Goal: Information Seeking & Learning: Find specific fact

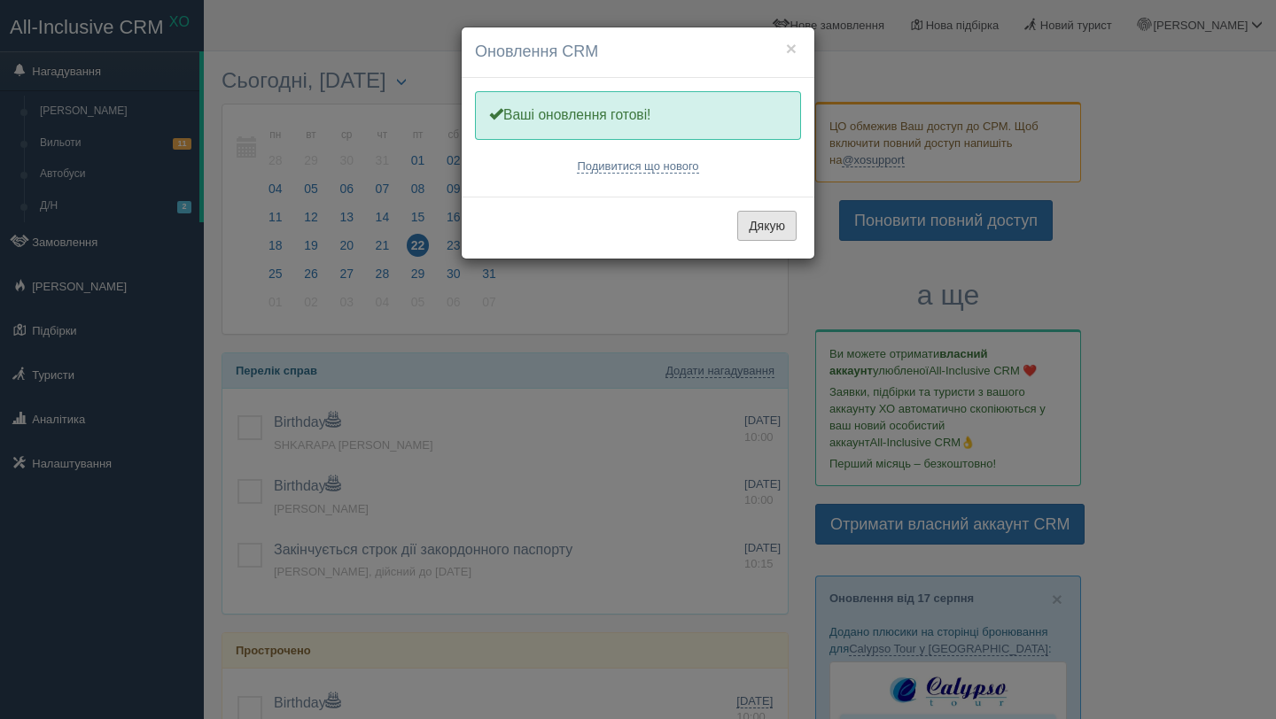
click at [762, 230] on button "Дякую" at bounding box center [766, 226] width 59 height 30
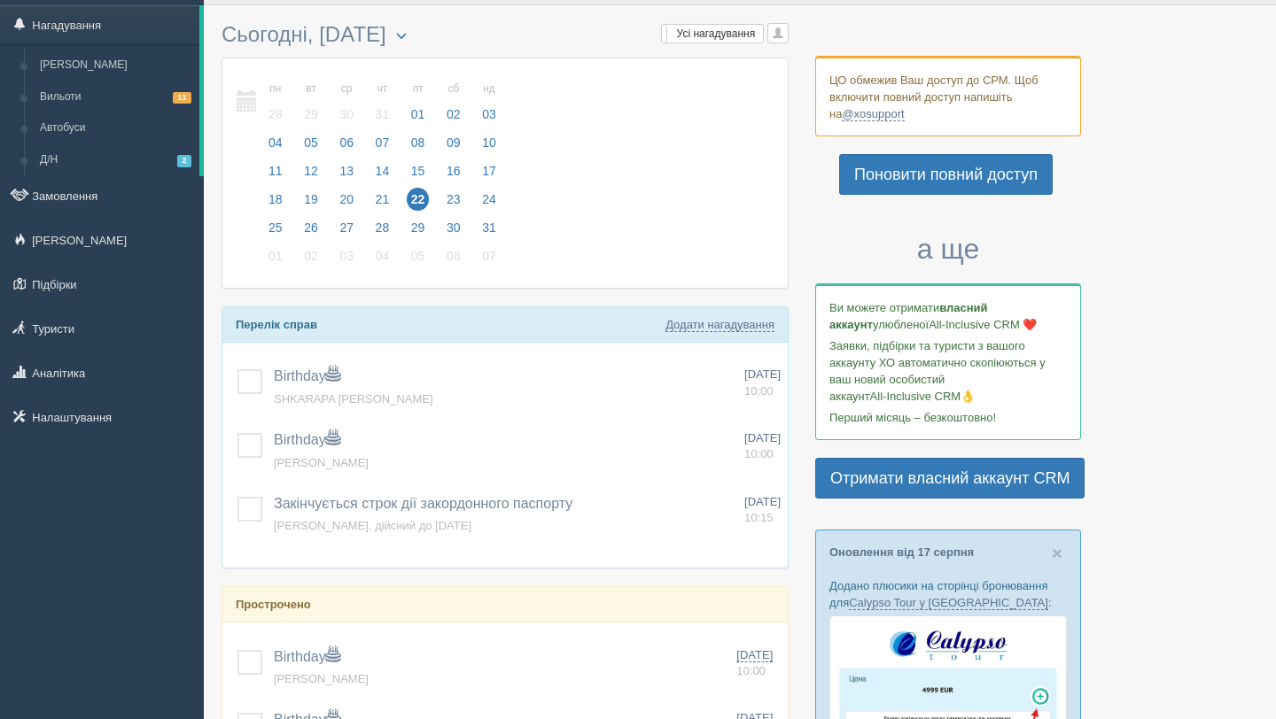
scroll to position [55, 0]
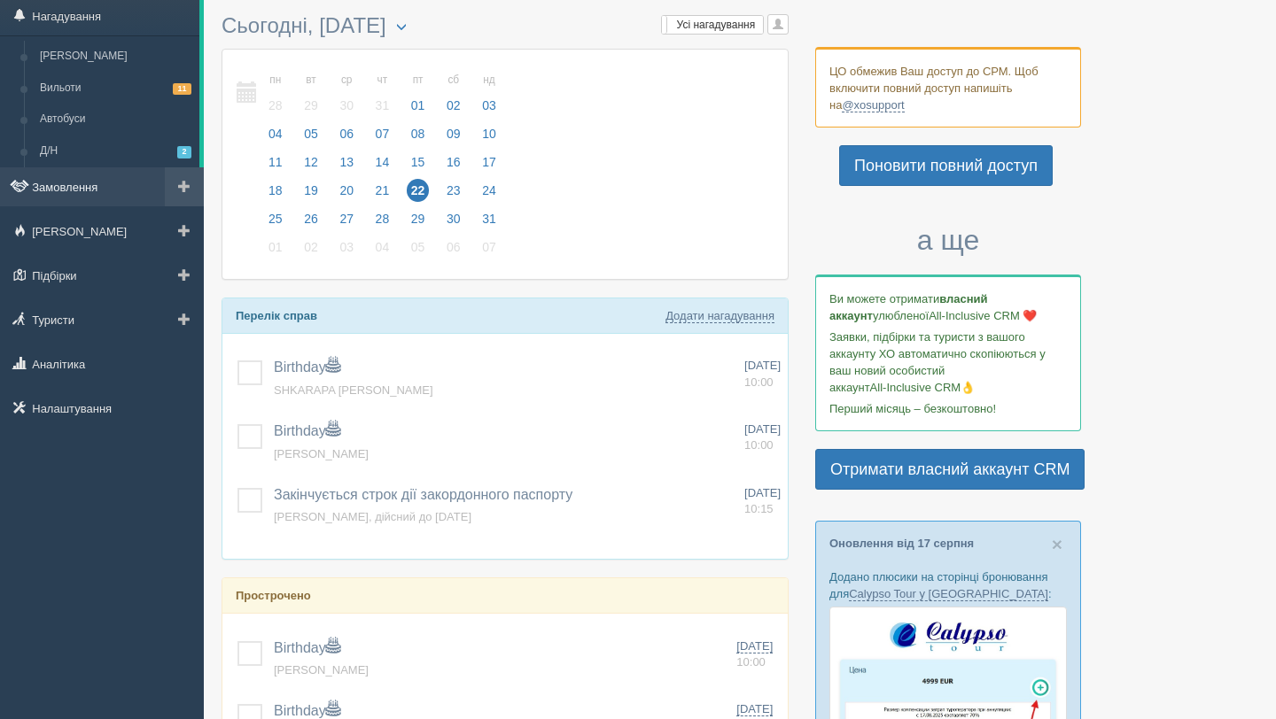
click at [101, 203] on link "Замовлення" at bounding box center [102, 186] width 204 height 39
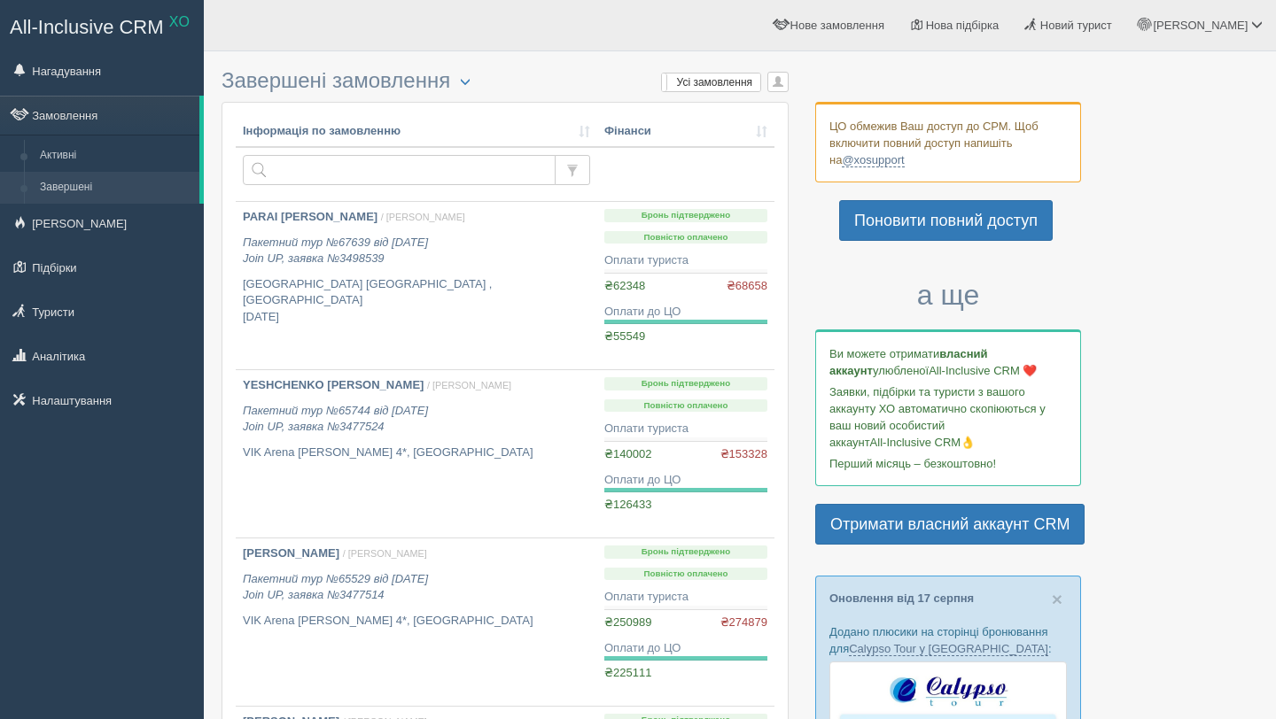
click at [314, 175] on input "text" at bounding box center [399, 170] width 313 height 30
type input "mazuruk"
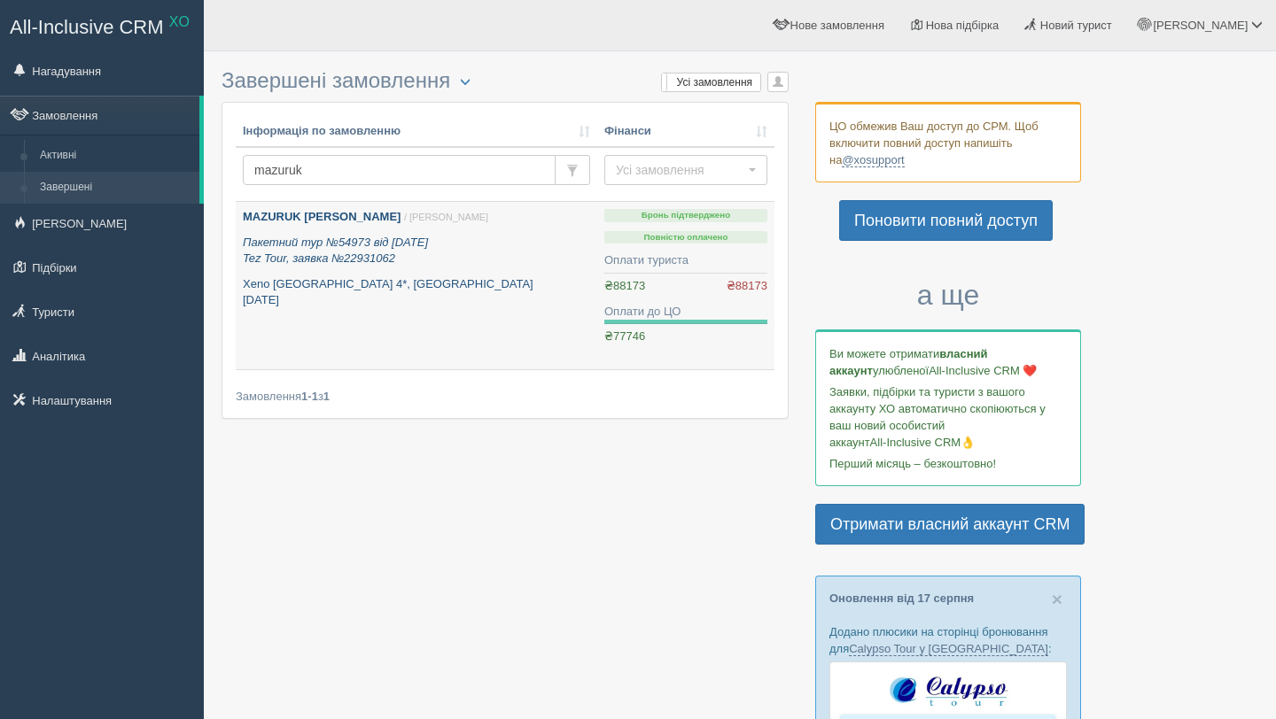
click at [385, 245] on icon "Пакетний тур №54973 від 15.08.2024 Tez Tour, заявка №22931062" at bounding box center [335, 251] width 185 height 30
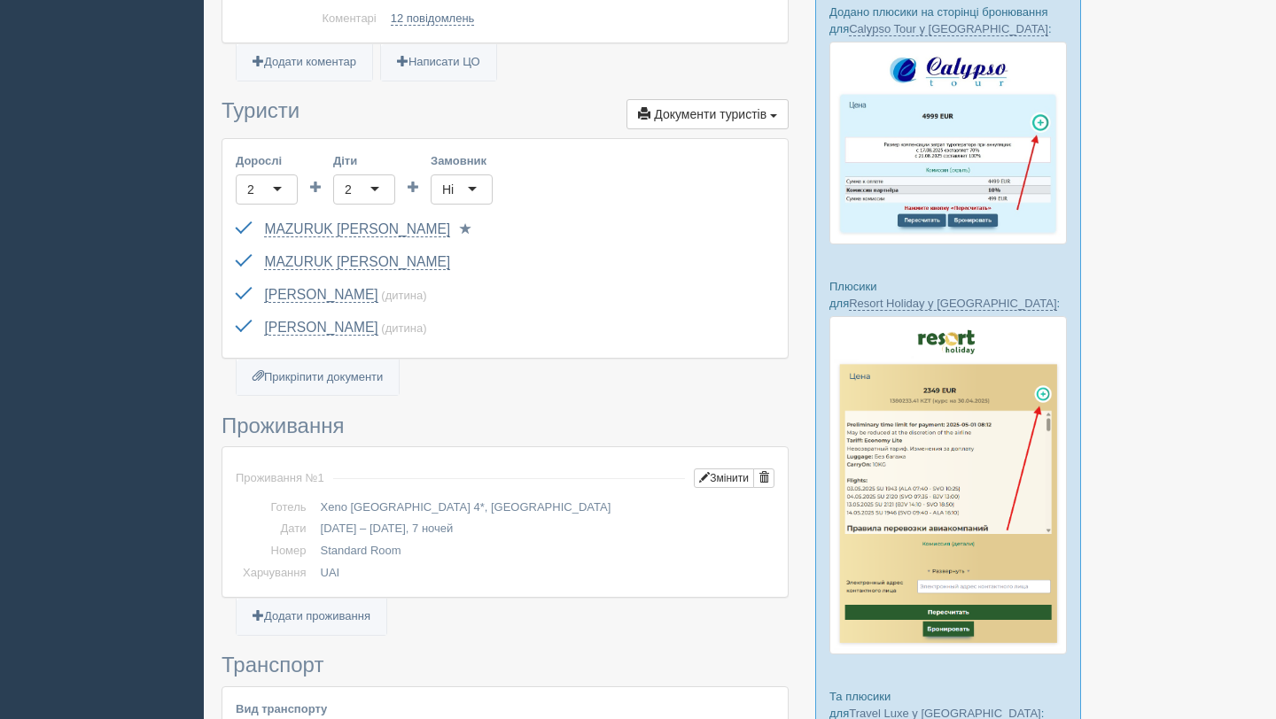
scroll to position [609, 0]
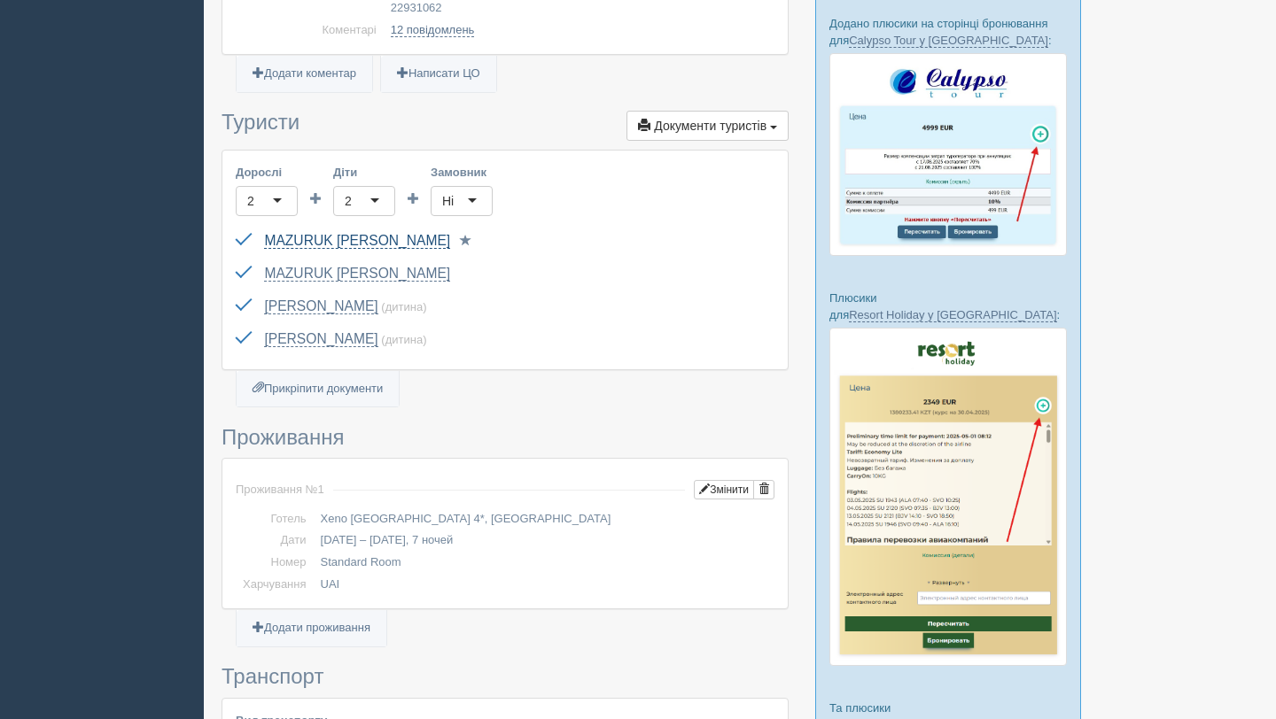
click at [324, 234] on link "MAZURUK [PERSON_NAME]" at bounding box center [357, 241] width 186 height 16
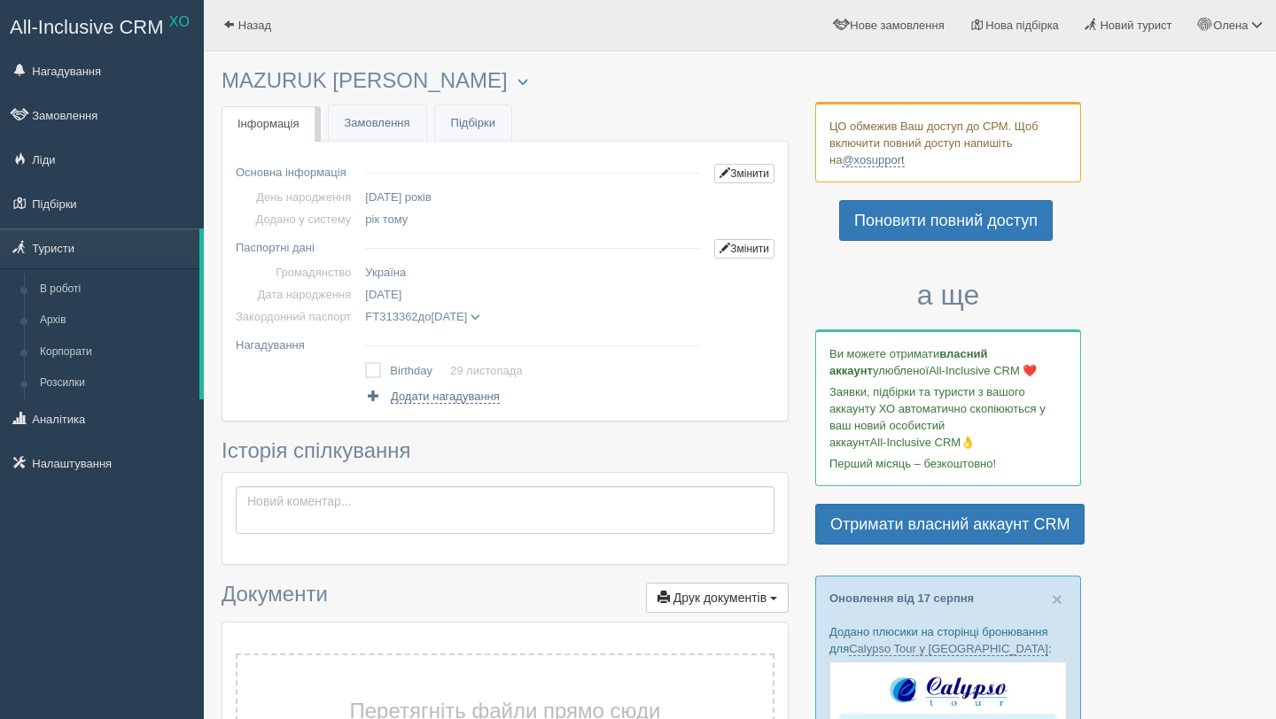
drag, startPoint x: 388, startPoint y: 82, endPoint x: 243, endPoint y: 95, distance: 145.8
click at [243, 95] on div "× Туриста відправлено до архіву × Туриста взято у роботу MAZURUK IHOR Менеджер:…" at bounding box center [504, 637] width 567 height 1154
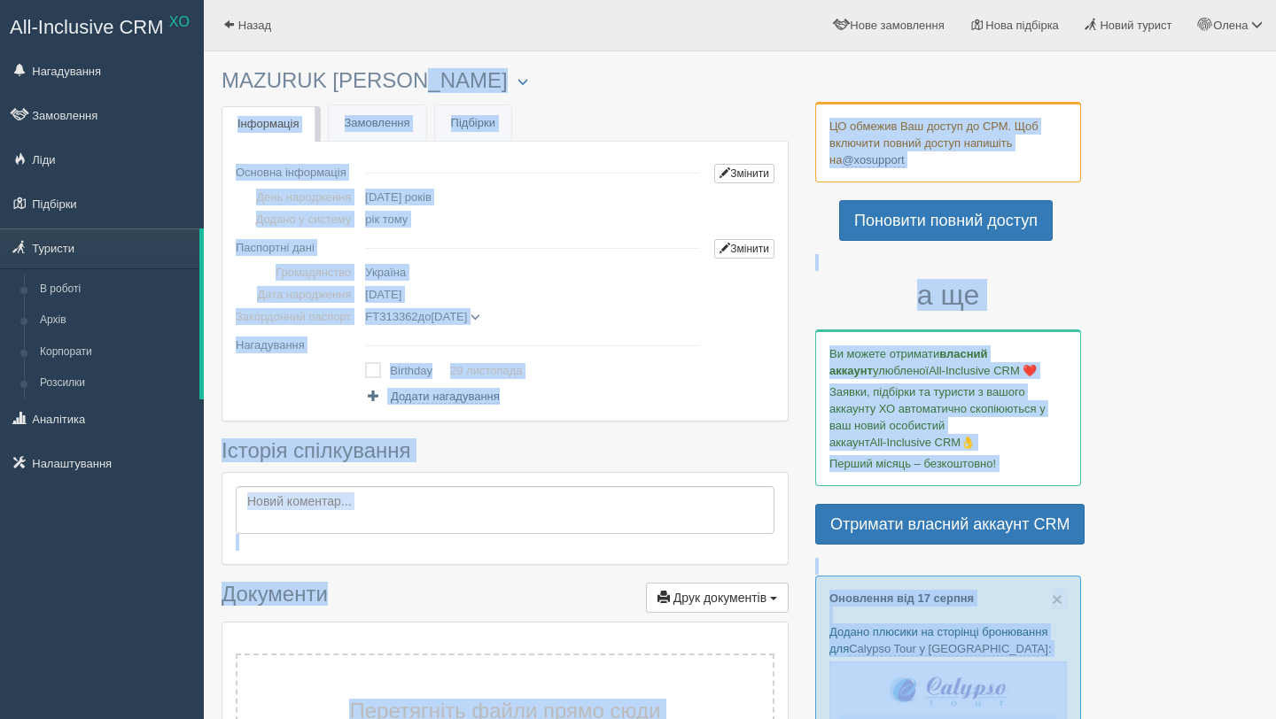
drag, startPoint x: 221, startPoint y: 86, endPoint x: 341, endPoint y: 80, distance: 120.7
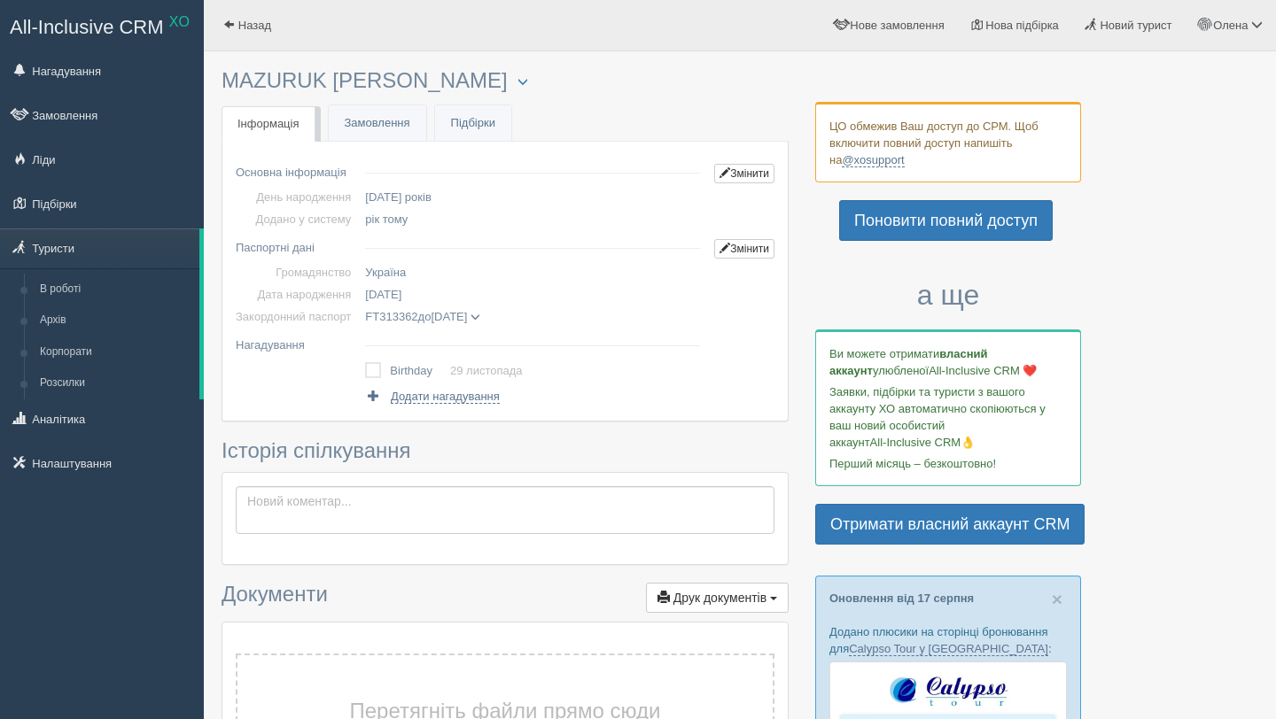
click at [424, 35] on div "Назад Олена Мій профіль Моя аналітика" at bounding box center [740, 25] width 1072 height 51
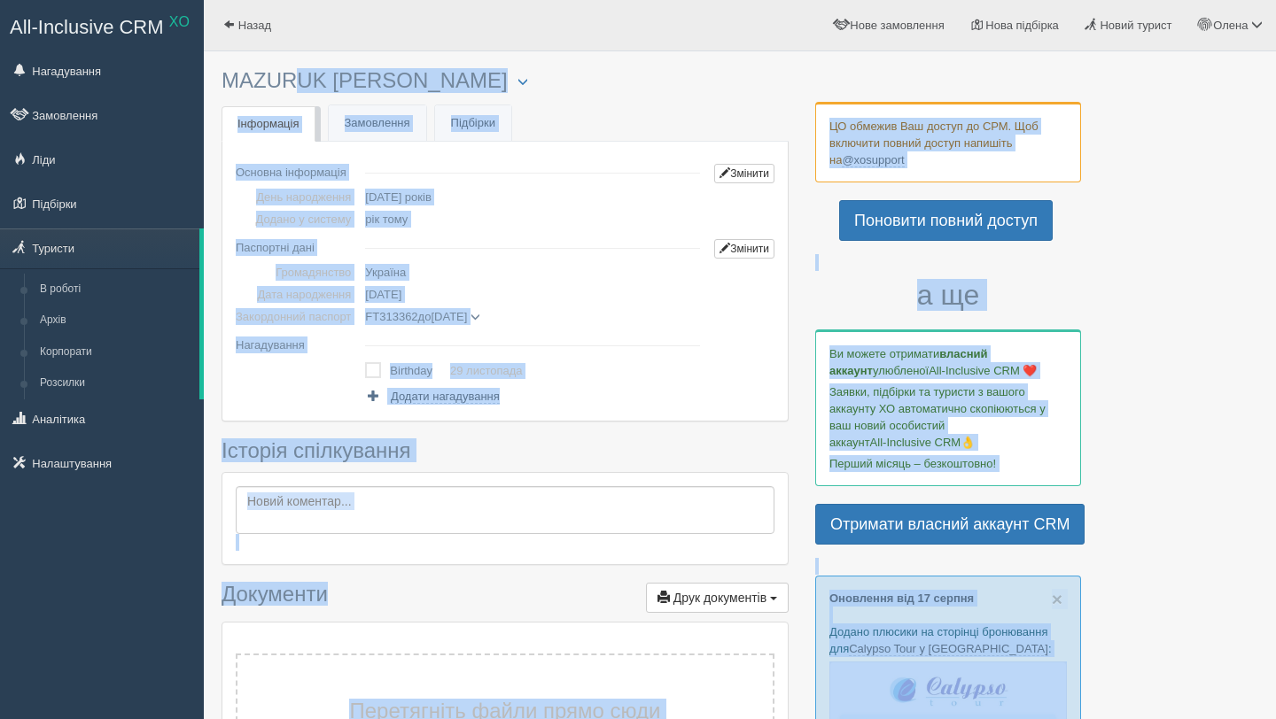
drag, startPoint x: 214, startPoint y: 77, endPoint x: 223, endPoint y: 70, distance: 12.1
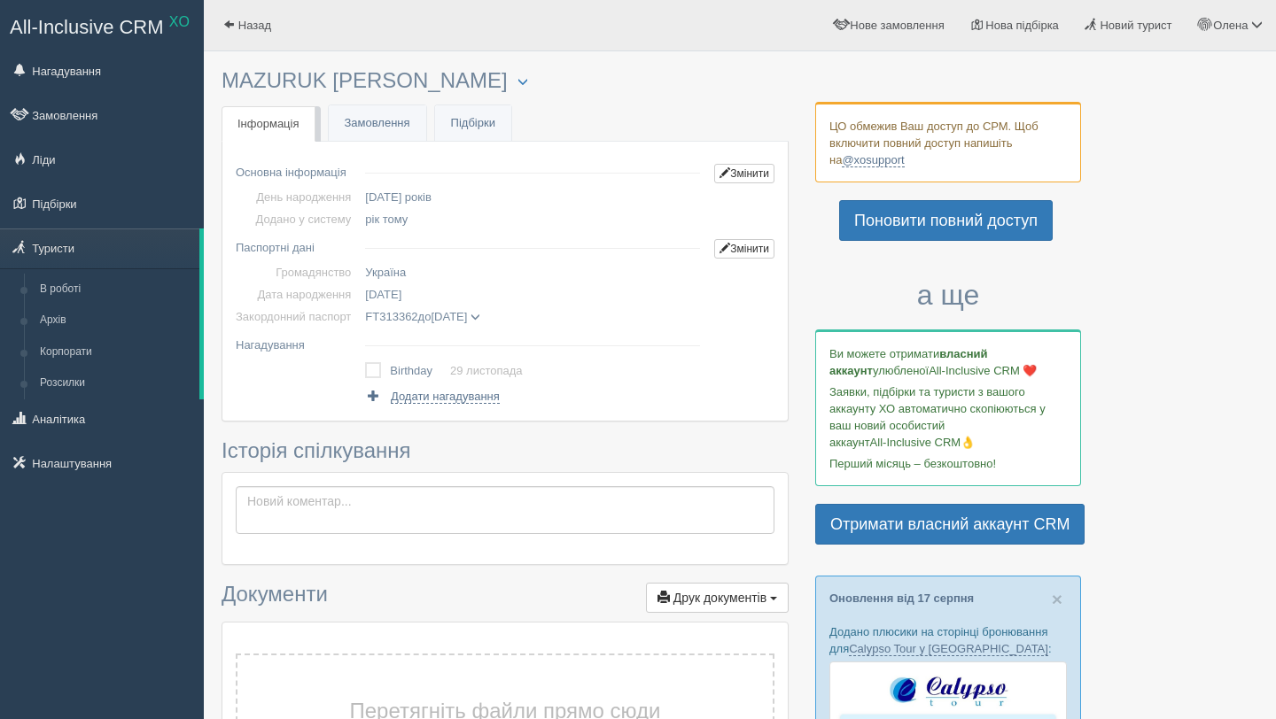
click at [424, 27] on div "Назад Олена Мій профіль Моя аналітика" at bounding box center [740, 25] width 1072 height 51
click at [517, 83] on span "button" at bounding box center [522, 81] width 11 height 11
click at [419, 49] on div "Назад Олена Мій профіль Моя аналітика" at bounding box center [740, 25] width 1072 height 51
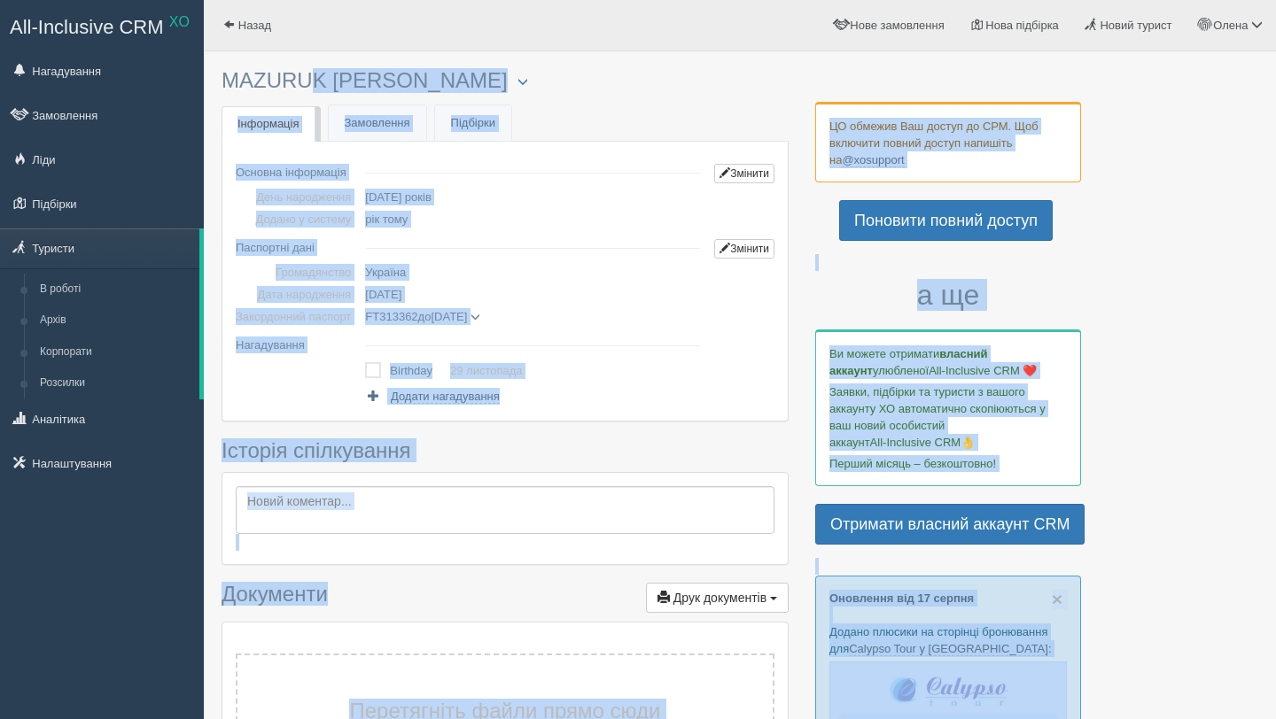
drag, startPoint x: 212, startPoint y: 79, endPoint x: 242, endPoint y: 67, distance: 32.2
click at [238, 44] on link "Назад" at bounding box center [247, 25] width 87 height 50
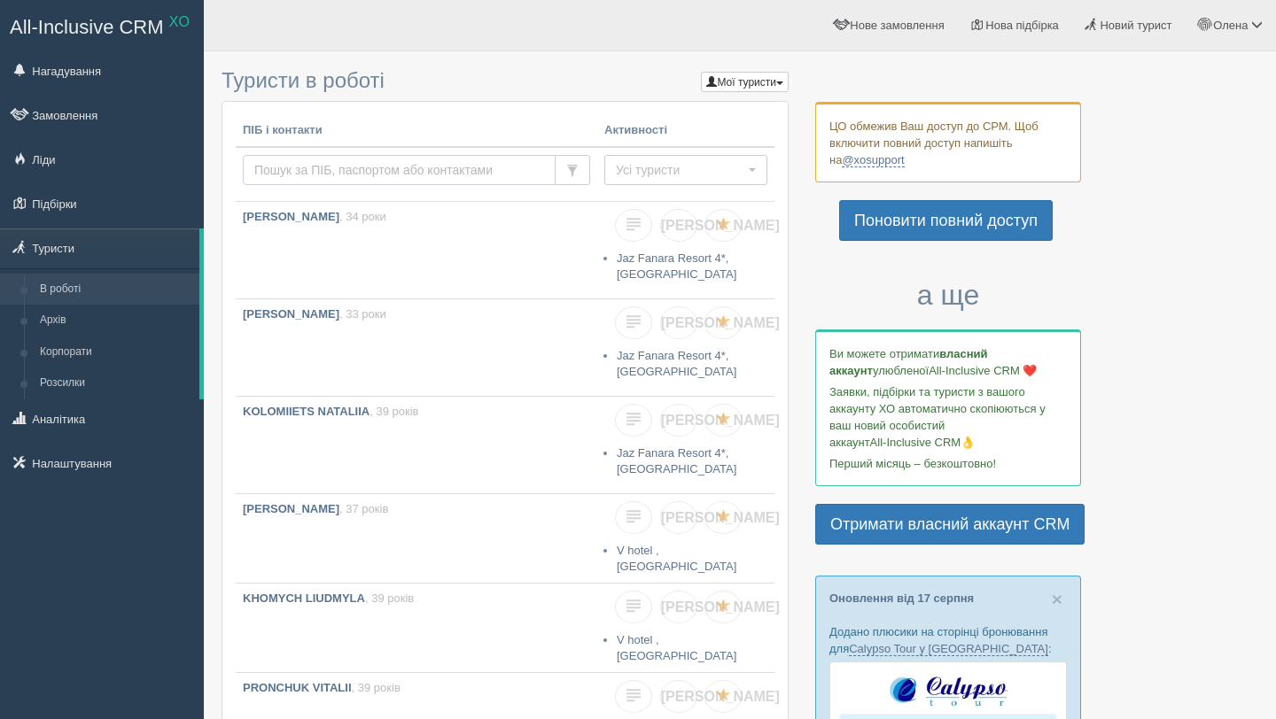
click at [407, 179] on input "text" at bounding box center [399, 170] width 313 height 30
type input "ь"
type input "mazuruk"
drag, startPoint x: 356, startPoint y: 174, endPoint x: 239, endPoint y: 171, distance: 117.0
click at [239, 172] on td "mazuruk" at bounding box center [416, 174] width 361 height 55
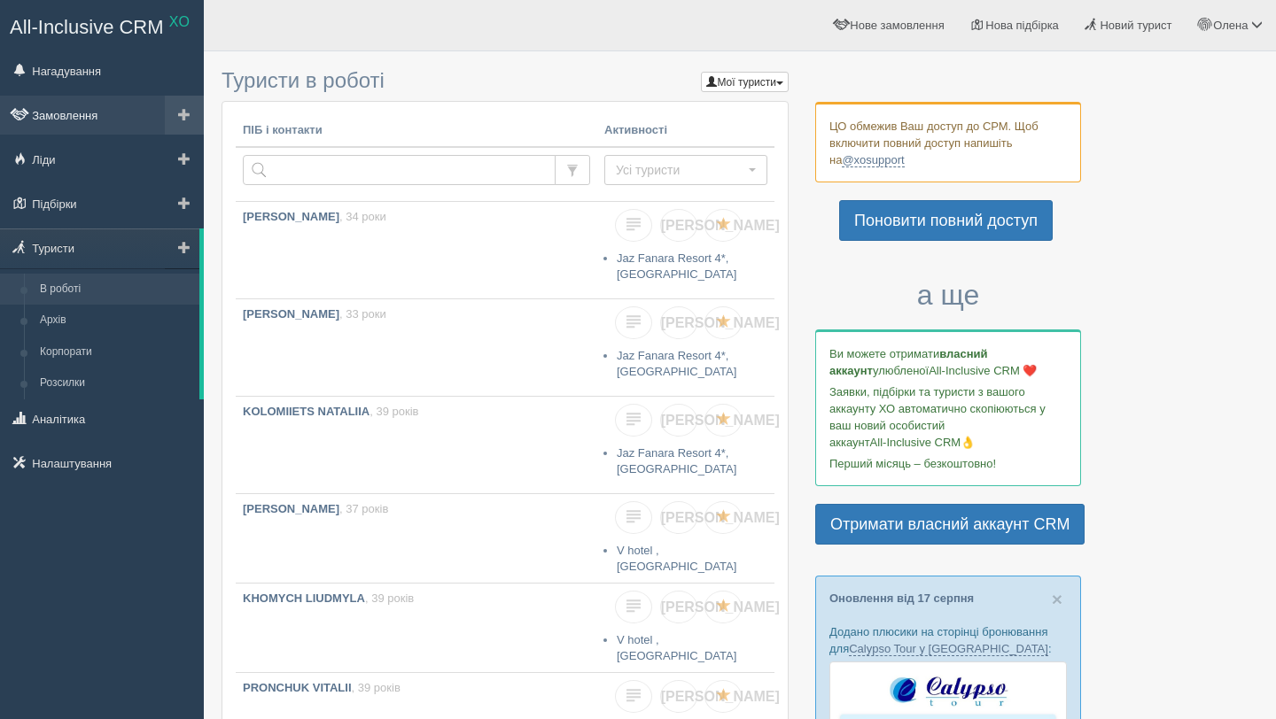
click at [89, 111] on link "Замовлення" at bounding box center [102, 115] width 204 height 39
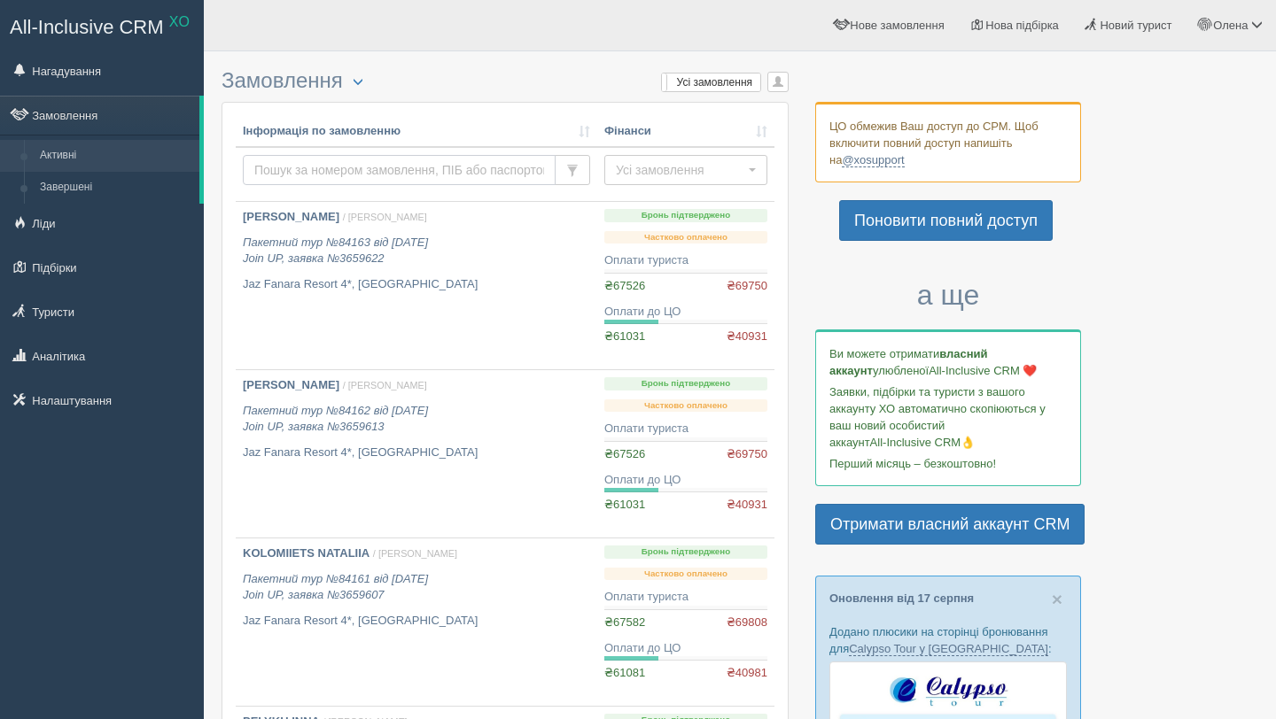
click at [387, 175] on input "text" at bounding box center [399, 170] width 313 height 30
type input "mazuruk"
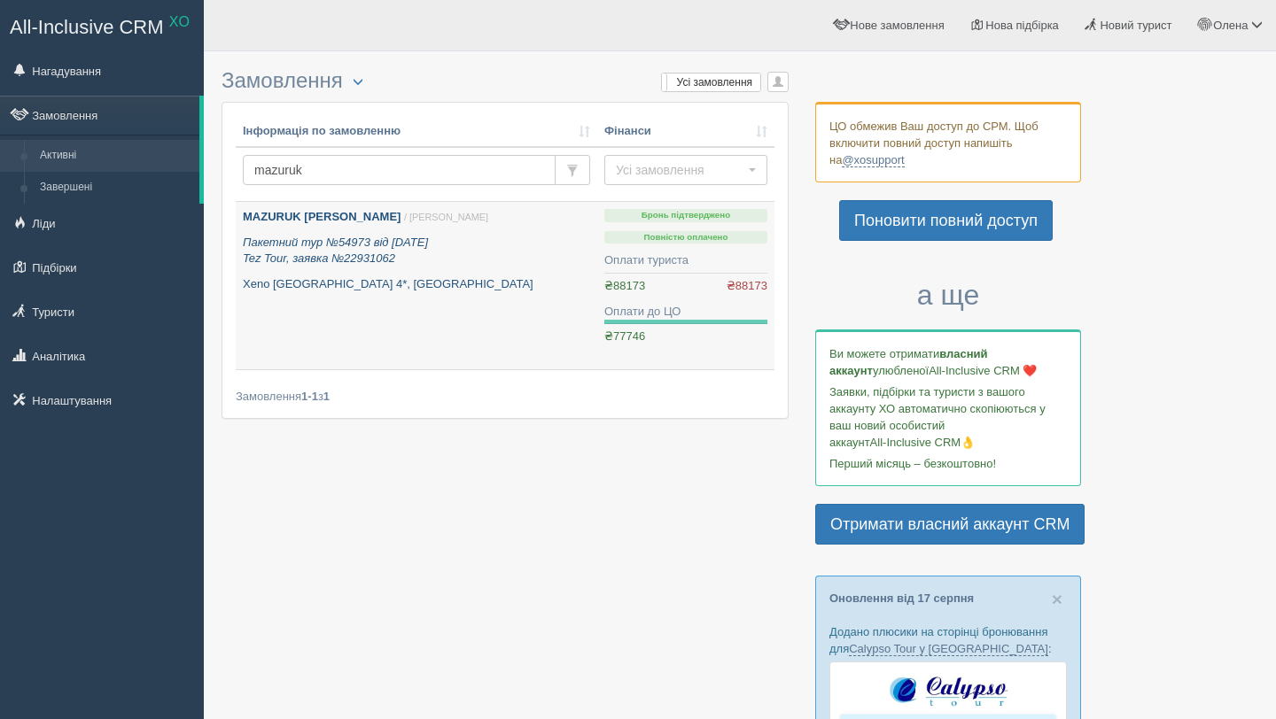
click at [287, 211] on b "MAZURUK [PERSON_NAME]" at bounding box center [322, 216] width 158 height 13
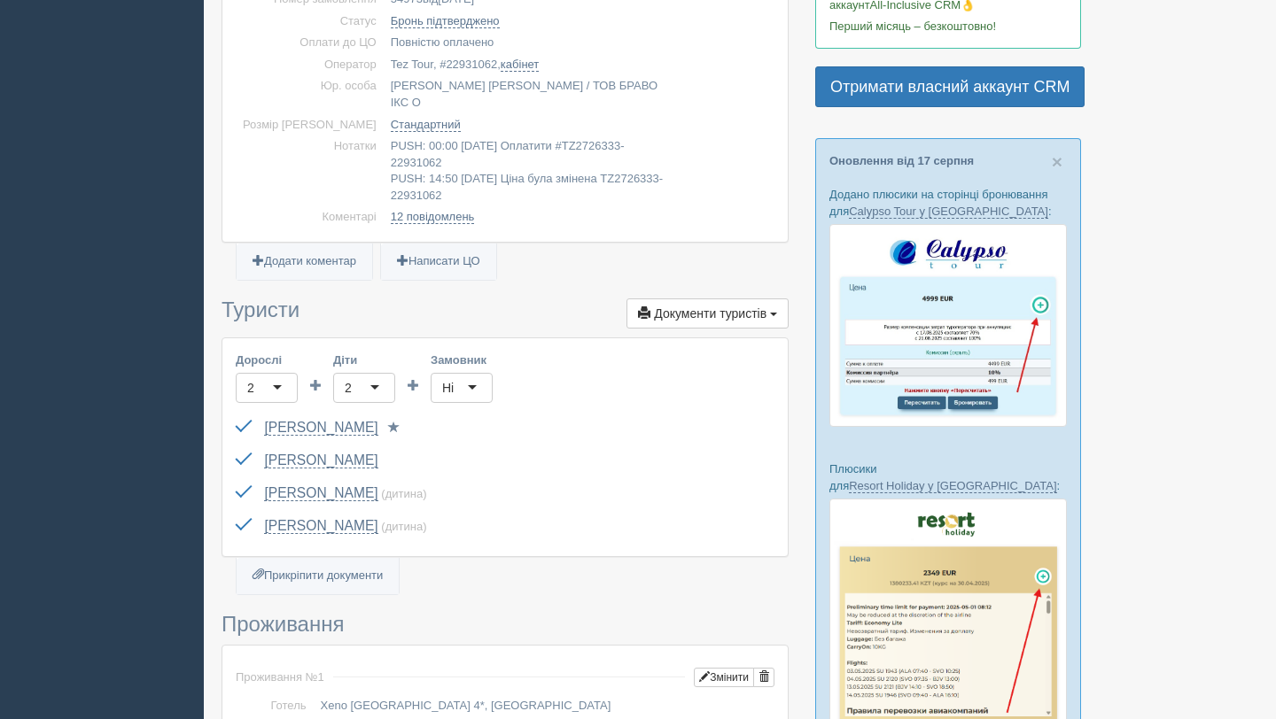
scroll to position [439, 0]
drag, startPoint x: 398, startPoint y: 412, endPoint x: 260, endPoint y: 416, distance: 138.3
click at [260, 416] on div "MAZURUK IHOR FT313362 до 22.11.2028 Паспорт 2 Обрати іншого..." at bounding box center [505, 427] width 539 height 33
drag, startPoint x: 260, startPoint y: 416, endPoint x: 359, endPoint y: 411, distance: 99.3
click at [360, 411] on div "MAZURUK IHOR FT313362 до 22.11.2028 Паспорт 2 Обрати іншого..." at bounding box center [505, 427] width 539 height 33
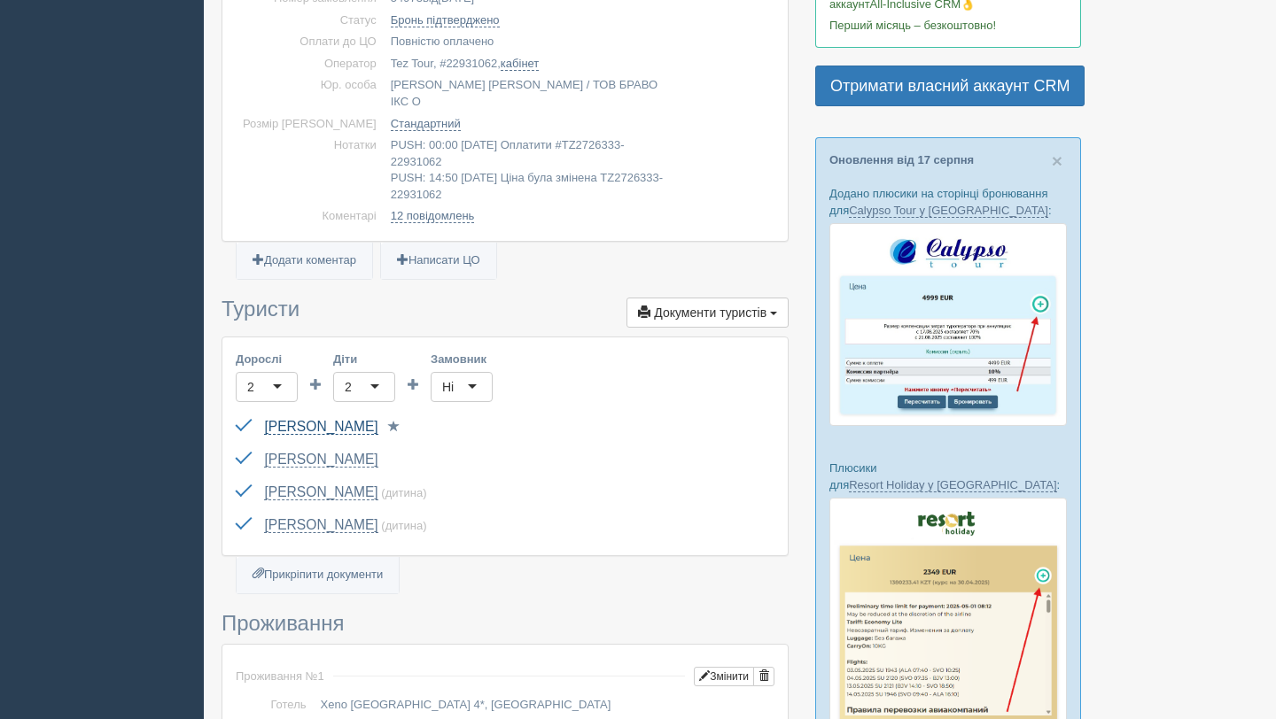
click at [335, 419] on link "MAZURUK [PERSON_NAME]" at bounding box center [320, 427] width 113 height 16
click at [353, 452] on link "MAZURUK [PERSON_NAME]" at bounding box center [320, 460] width 113 height 16
click at [377, 485] on link "[PERSON_NAME]" at bounding box center [320, 493] width 113 height 16
click at [352, 517] on link "[PERSON_NAME]" at bounding box center [320, 525] width 113 height 16
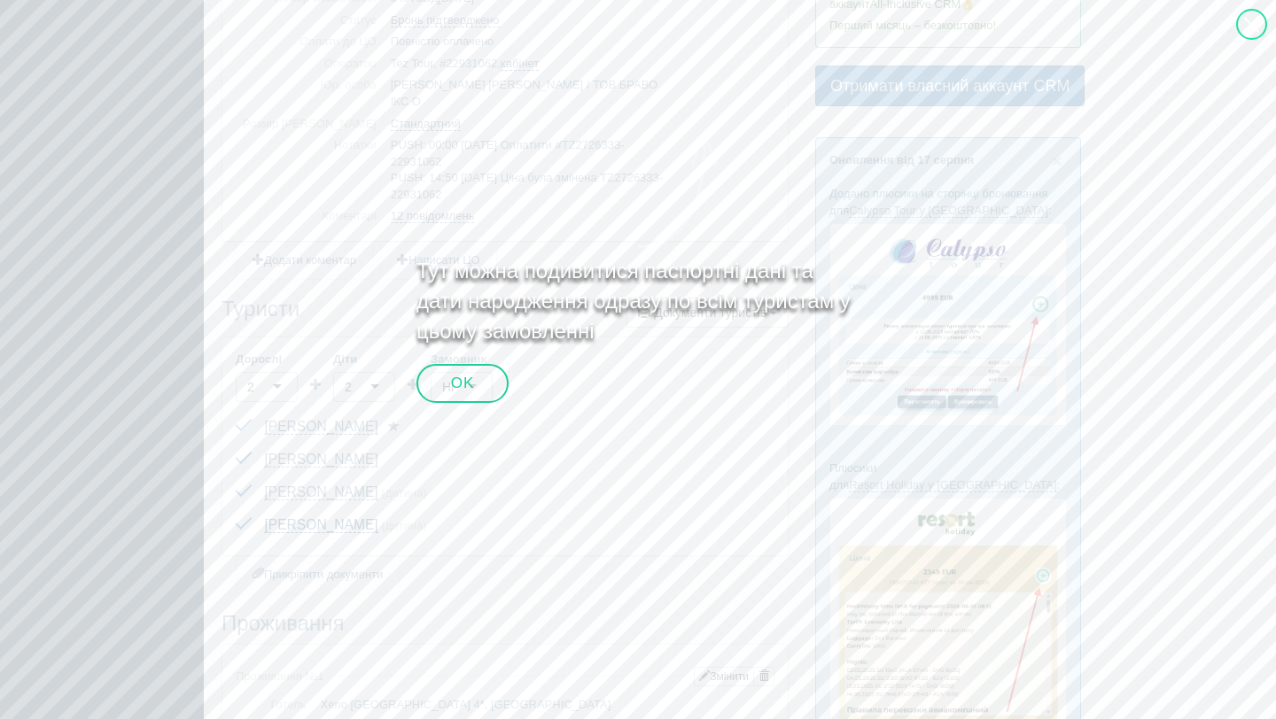
scroll to position [632, 0]
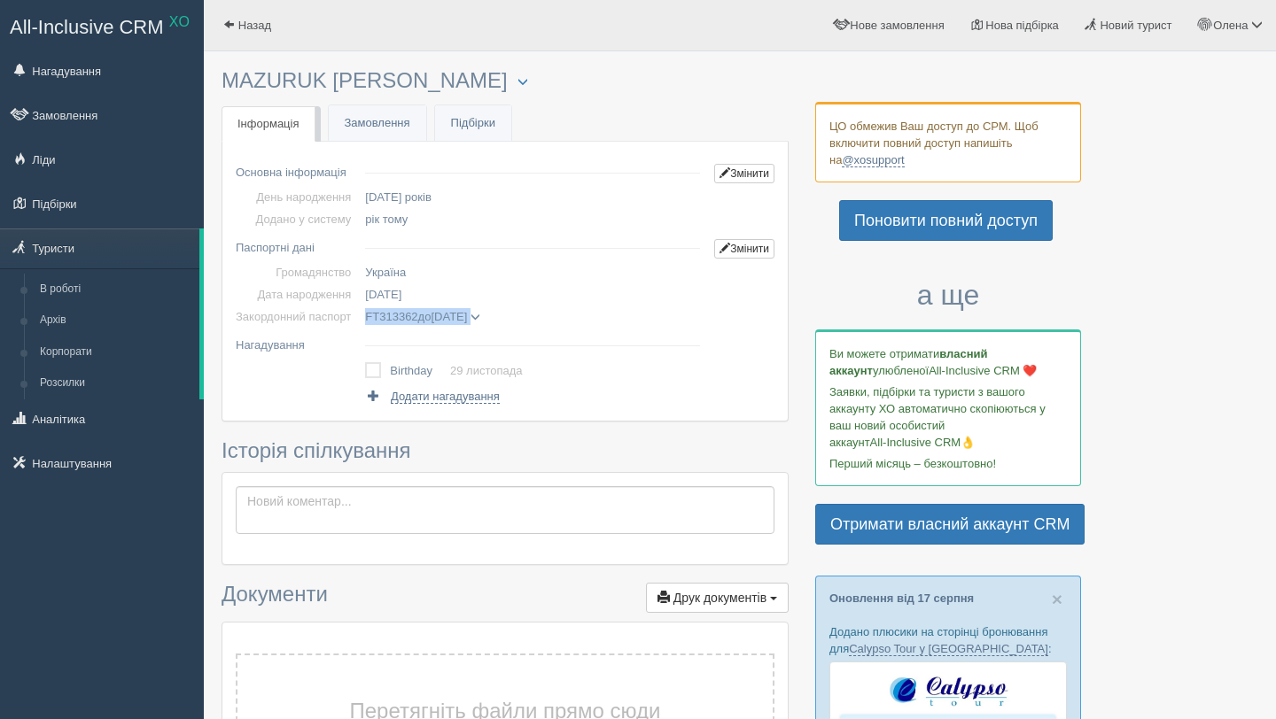
drag, startPoint x: 511, startPoint y: 317, endPoint x: 376, endPoint y: 319, distance: 135.6
click at [376, 319] on span "FT313362 до [DATE]" at bounding box center [422, 316] width 115 height 13
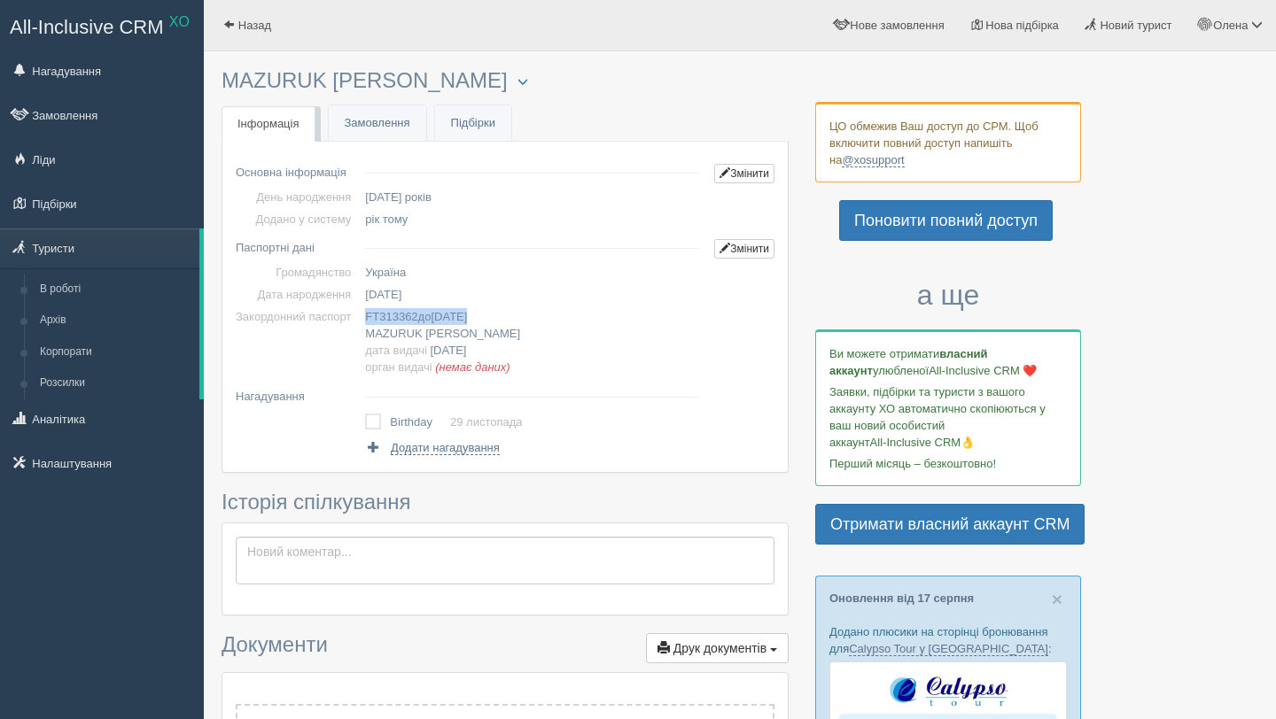
copy span "T313362 до [DATE]"
click at [445, 304] on td "[DATE]" at bounding box center [532, 295] width 349 height 22
drag, startPoint x: 441, startPoint y: 299, endPoint x: 372, endPoint y: 292, distance: 69.4
click at [372, 292] on td "[DATE]" at bounding box center [532, 295] width 349 height 22
copy span "[DATE]"
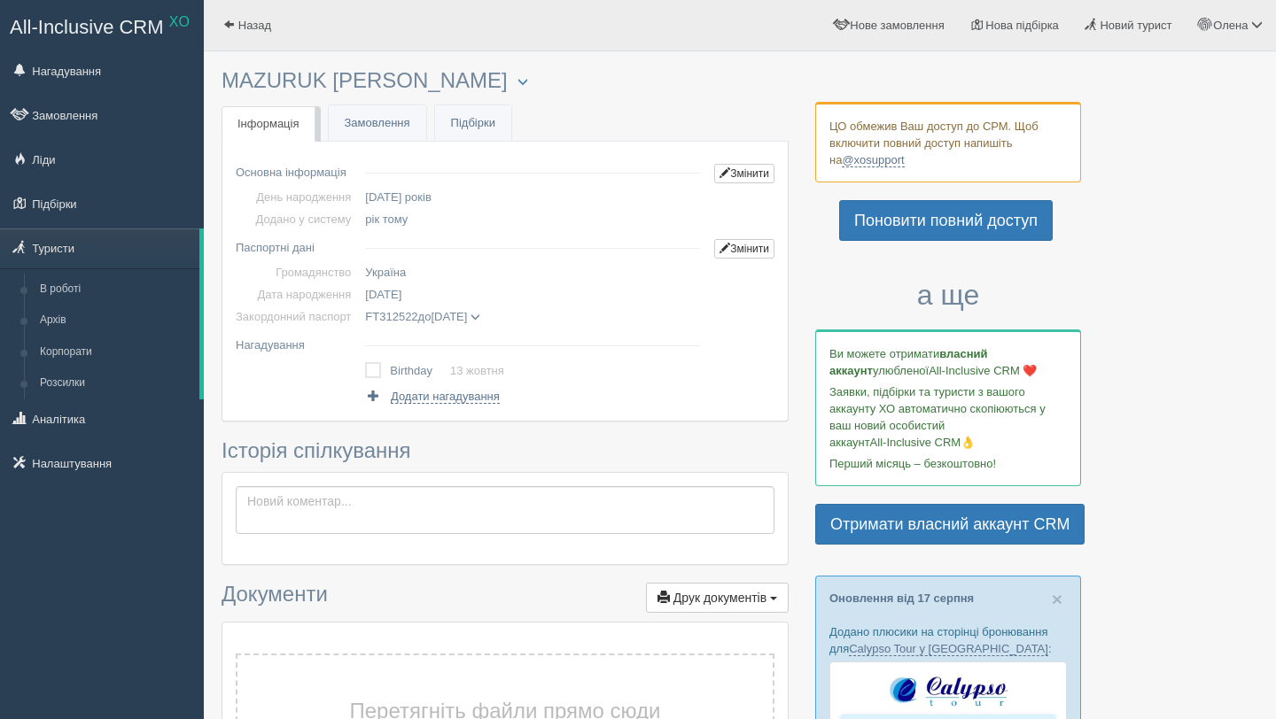
drag, startPoint x: 442, startPoint y: 298, endPoint x: 372, endPoint y: 296, distance: 70.0
click at [373, 296] on td "[DATE]" at bounding box center [532, 295] width 349 height 22
copy span "[DATE]"
drag, startPoint x: 507, startPoint y: 320, endPoint x: 374, endPoint y: 318, distance: 132.9
click at [374, 319] on span "FT312522 до [DATE]" at bounding box center [422, 316] width 115 height 13
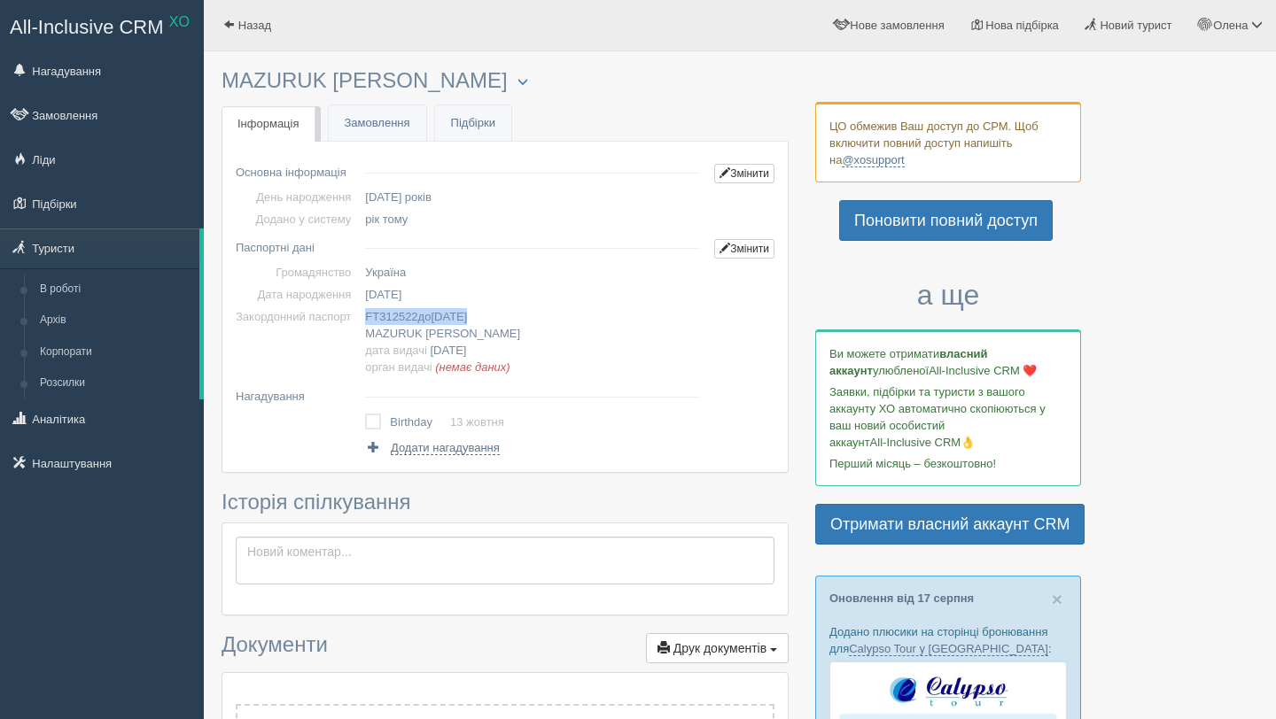
copy span "FT312522 до [DATE]"
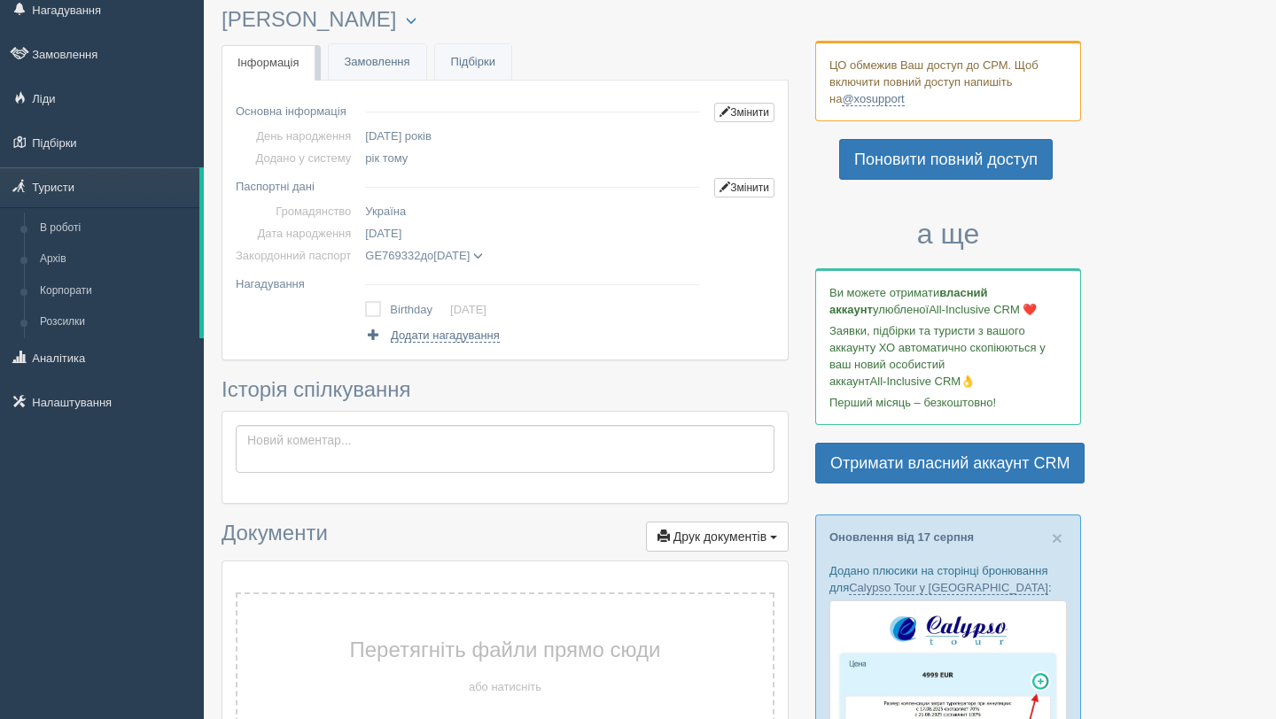
scroll to position [62, 0]
drag, startPoint x: 436, startPoint y: 232, endPoint x: 374, endPoint y: 229, distance: 62.1
click at [374, 230] on td "[DATE]" at bounding box center [532, 232] width 349 height 22
copy span "[DATE]"
drag, startPoint x: 367, startPoint y: 257, endPoint x: 506, endPoint y: 256, distance: 139.1
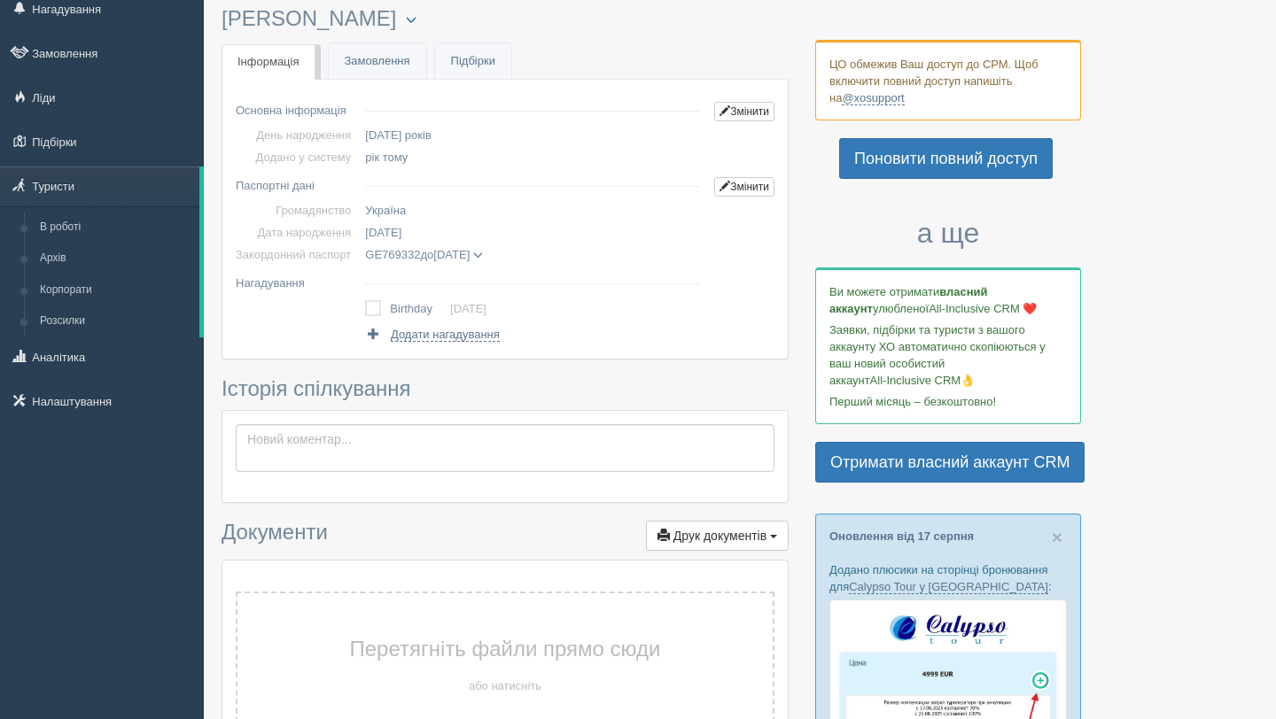
click at [507, 257] on td "GE769332 до [DATE] [PERSON_NAME] дата видачі [DATE] орган видачі (немає даних)" at bounding box center [532, 255] width 349 height 22
copy span "GE769332 до [DATE]"
drag, startPoint x: 459, startPoint y: 14, endPoint x: 338, endPoint y: 27, distance: 121.1
click at [338, 27] on h3 "[PERSON_NAME] Менеджер: [PERSON_NAME] Відправити до архіву Взяти в роботу Об'єд…" at bounding box center [504, 19] width 567 height 24
drag, startPoint x: 325, startPoint y: 17, endPoint x: 452, endPoint y: 16, distance: 126.7
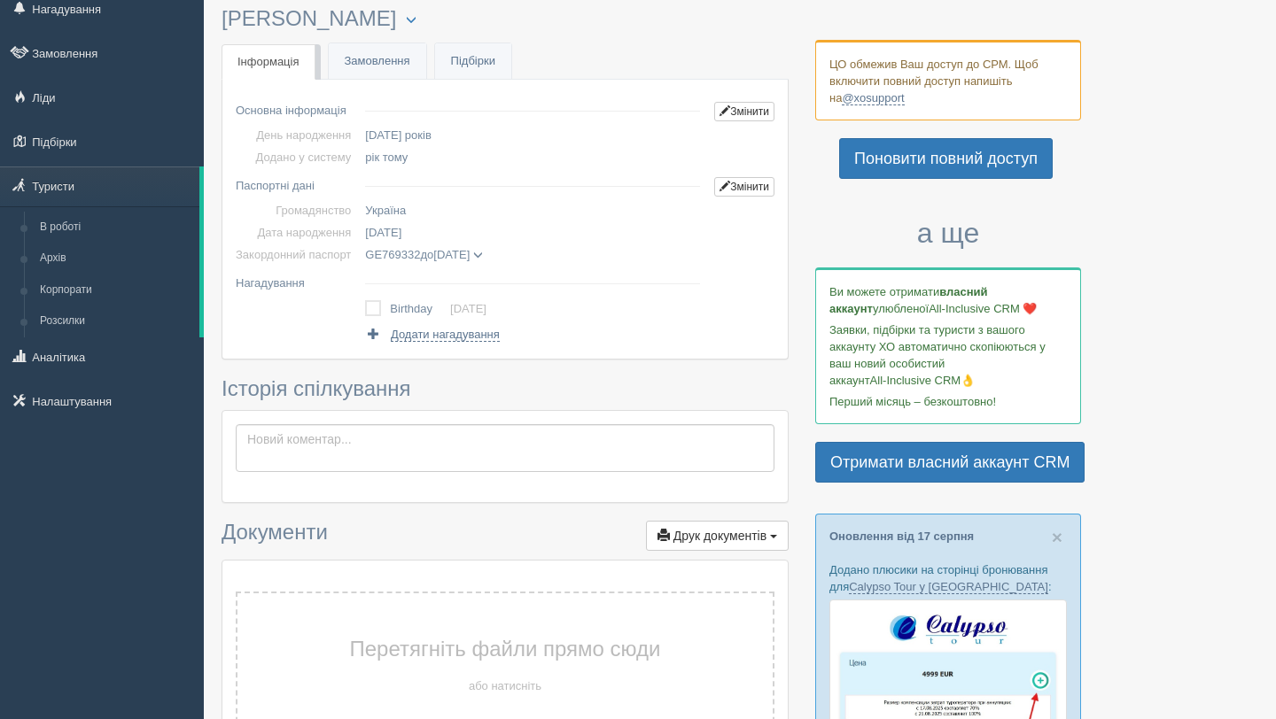
click at [452, 16] on h3 "[PERSON_NAME] Менеджер: [PERSON_NAME] Відправити до архіву Взяти в роботу Об'єд…" at bounding box center [504, 19] width 567 height 24
copy h3 "[PERSON_NAME]"
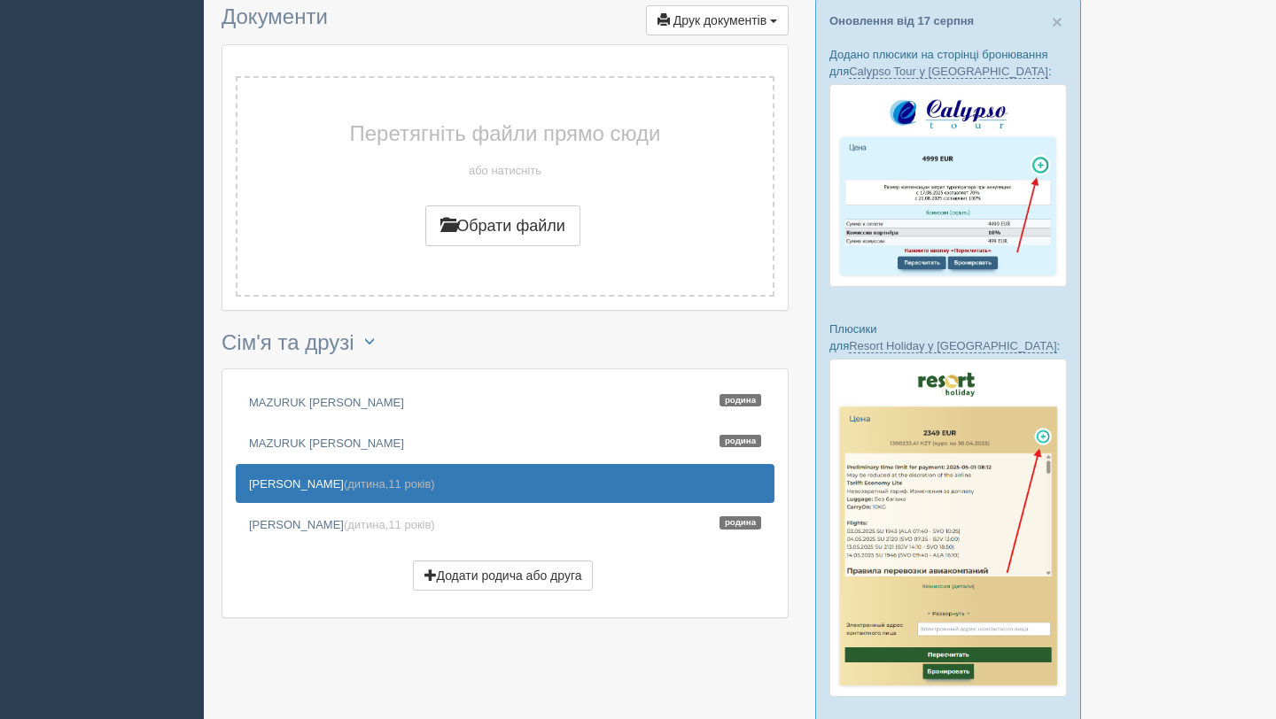
scroll to position [702, 0]
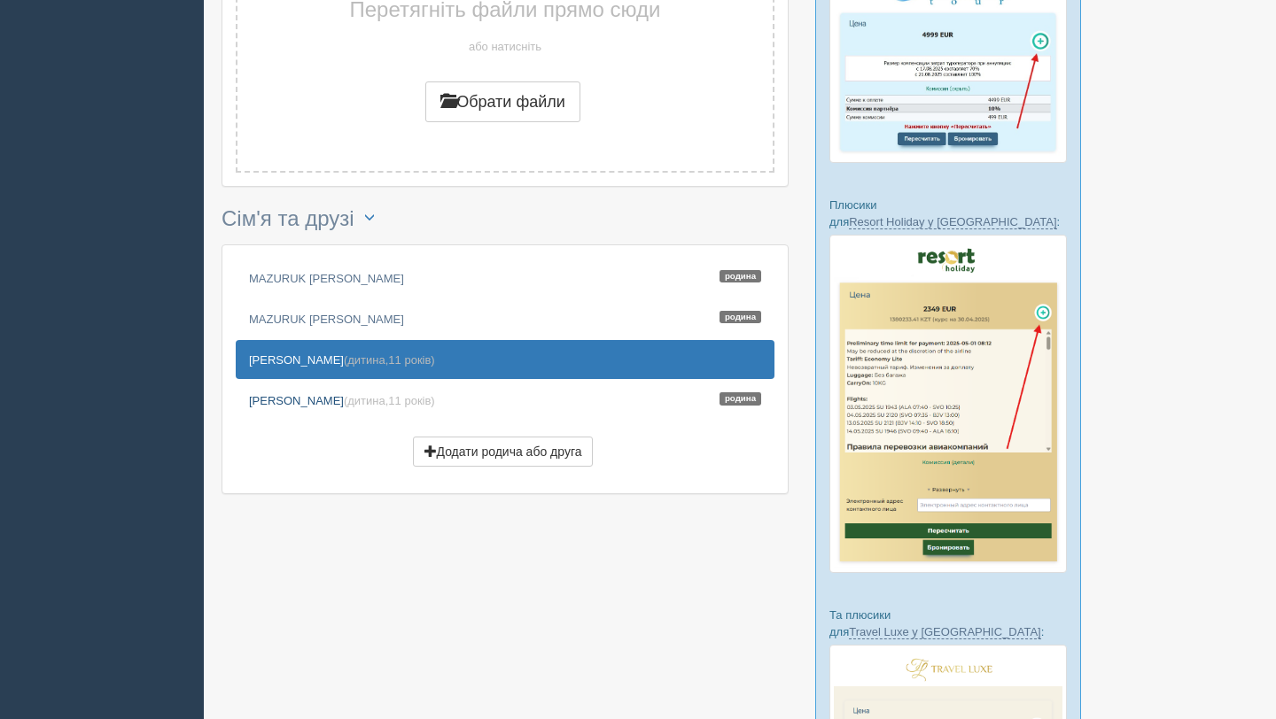
click at [307, 400] on link "[PERSON_NAME] (дитина, 11 років ) Родина" at bounding box center [505, 400] width 539 height 39
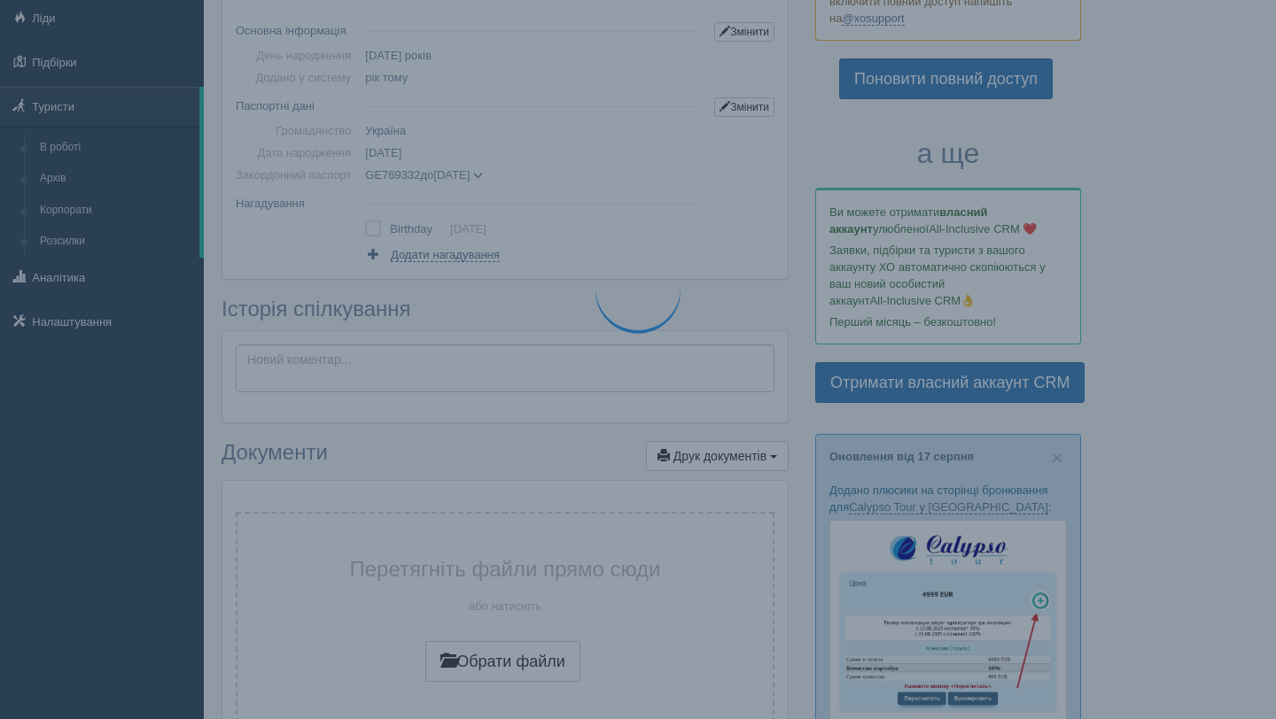
scroll to position [0, 0]
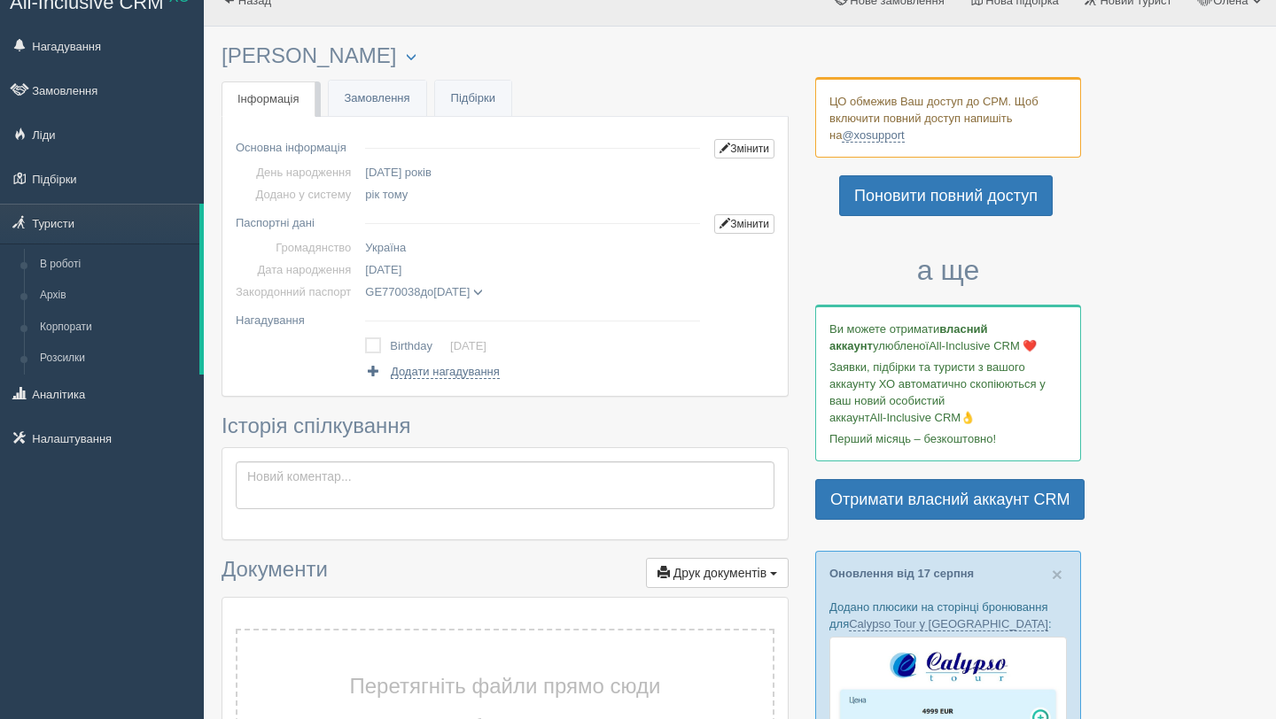
scroll to position [17, 0]
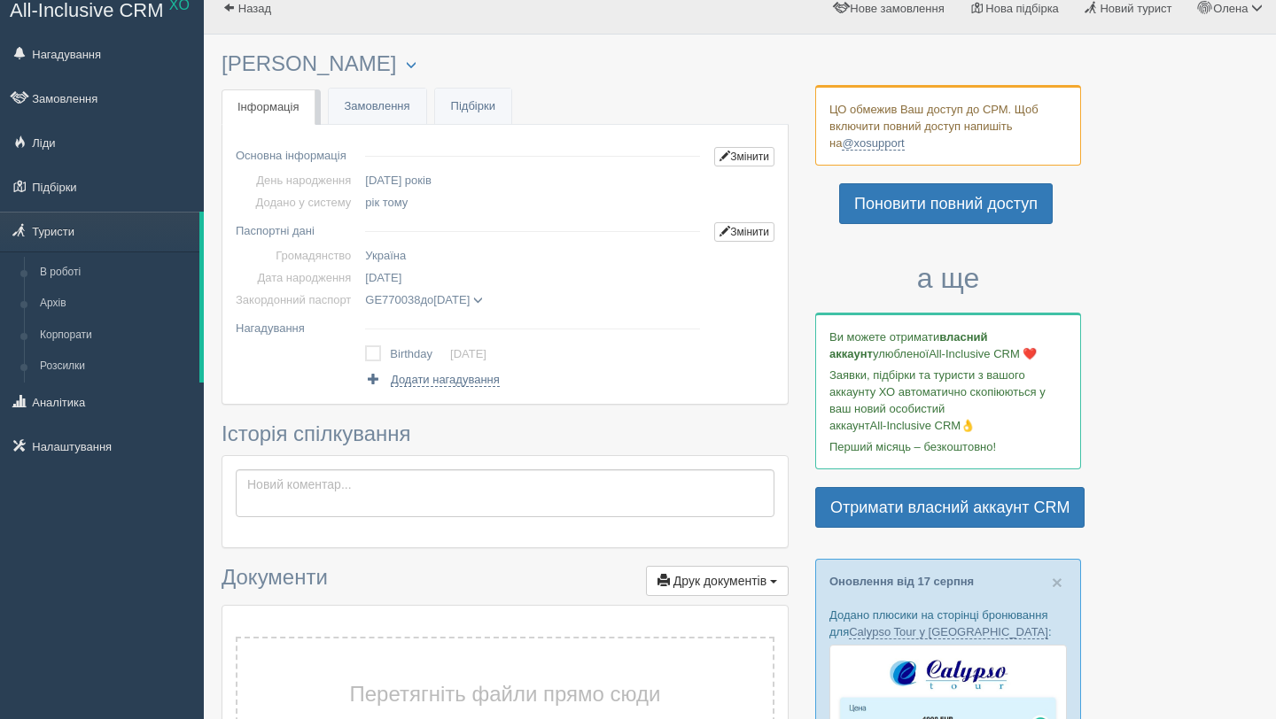
drag, startPoint x: 326, startPoint y: 62, endPoint x: 385, endPoint y: 58, distance: 58.6
click at [386, 59] on h3 "[PERSON_NAME] Менеджер: [PERSON_NAME] Відправити до архіву Взяти в роботу Об'єд…" at bounding box center [504, 64] width 567 height 24
drag, startPoint x: 370, startPoint y: 298, endPoint x: 507, endPoint y: 292, distance: 136.5
click at [507, 292] on td "GE770038 до [DATE] MAZURUK [PERSON_NAME] дата видачі [DATE] орган видачі (немає…" at bounding box center [532, 300] width 349 height 22
copy span "GE770038 до [DATE]"
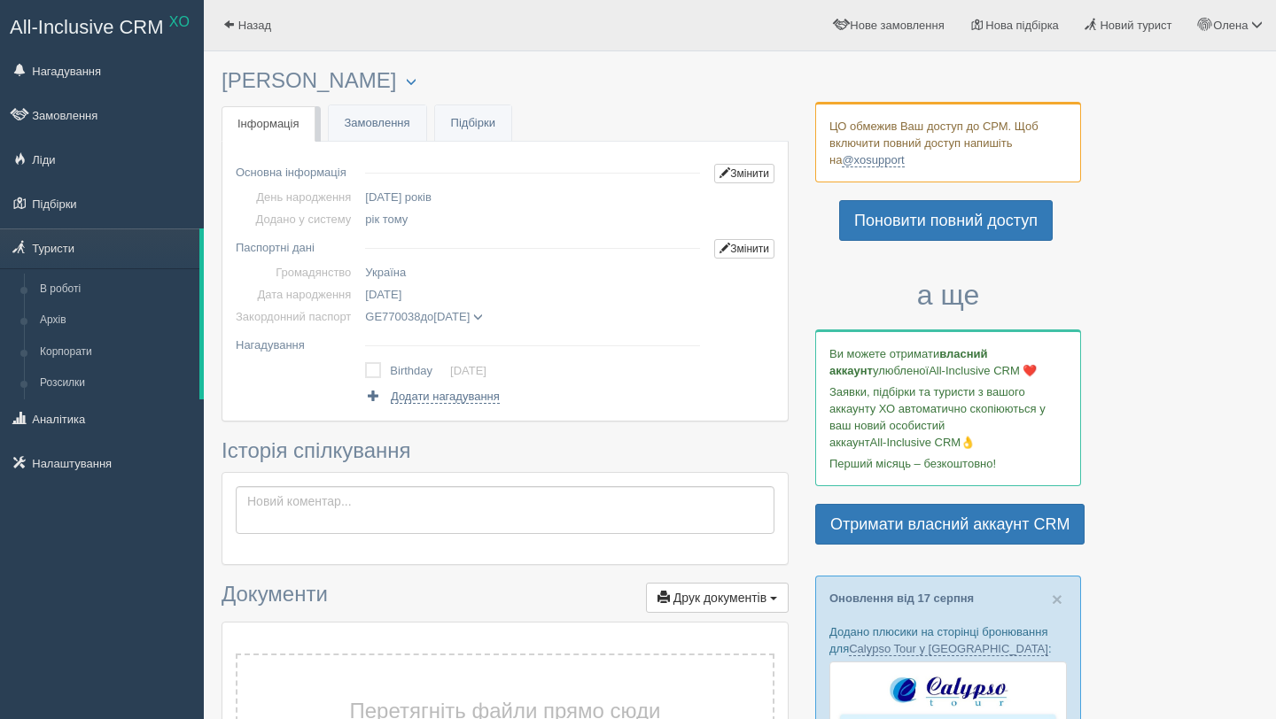
drag, startPoint x: 447, startPoint y: 291, endPoint x: 373, endPoint y: 292, distance: 74.4
click at [373, 292] on td "[DATE]" at bounding box center [532, 295] width 349 height 22
copy span "[DATE]"
